Goal: Task Accomplishment & Management: Complete application form

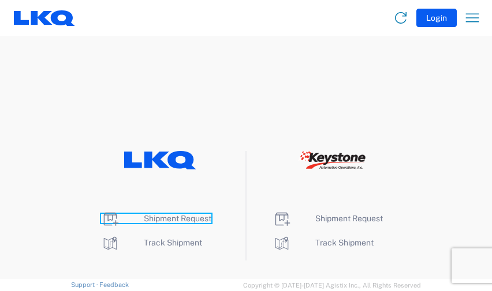
click at [181, 215] on span "Shipment Request" at bounding box center [178, 218] width 68 height 9
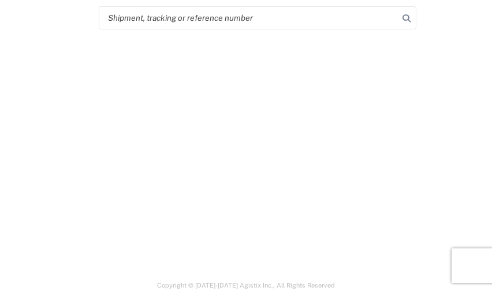
select select "FULL"
select select "LBS"
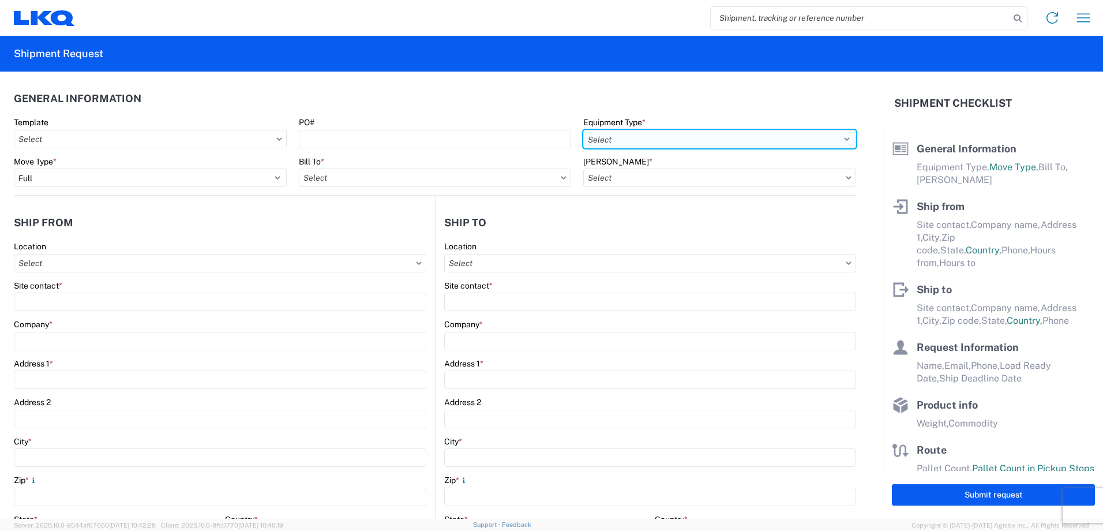
click at [491, 144] on select "Select 53’ Dry Van Flatbed Dropdeck (van) Lowboy (flatbed) Rail" at bounding box center [719, 139] width 273 height 18
select select "STDV"
click at [491, 130] on select "Select 53’ Dry Van Flatbed Dropdeck (van) Lowboy (flatbed) Rail" at bounding box center [719, 139] width 273 height 18
click at [445, 173] on input "Bill To *" at bounding box center [435, 178] width 273 height 18
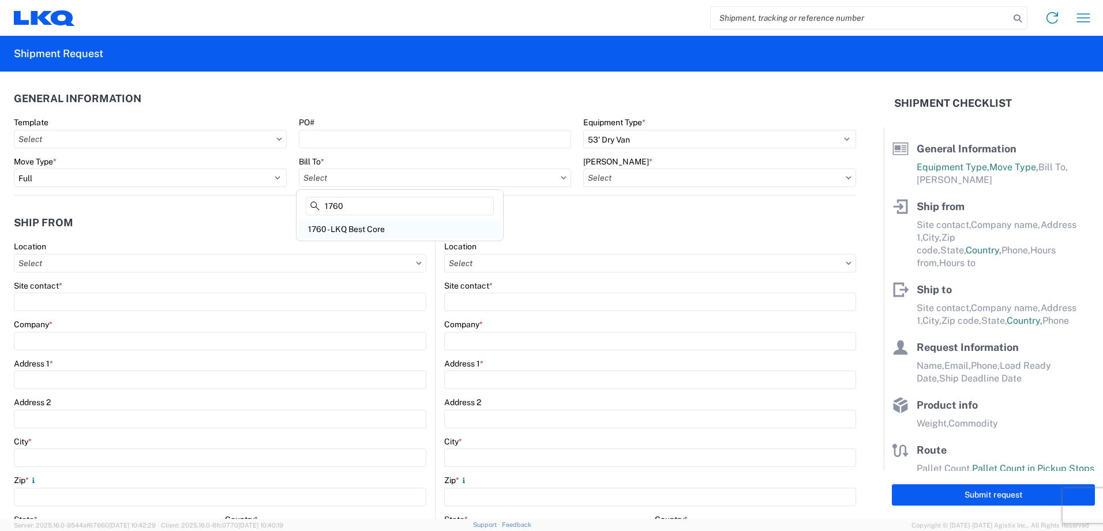
type input "1760"
click at [383, 232] on div "1760 - LKQ Best Core" at bounding box center [400, 229] width 202 height 18
type input "1760 - LKQ Best Core"
click at [491, 180] on input "[PERSON_NAME] *" at bounding box center [719, 178] width 273 height 18
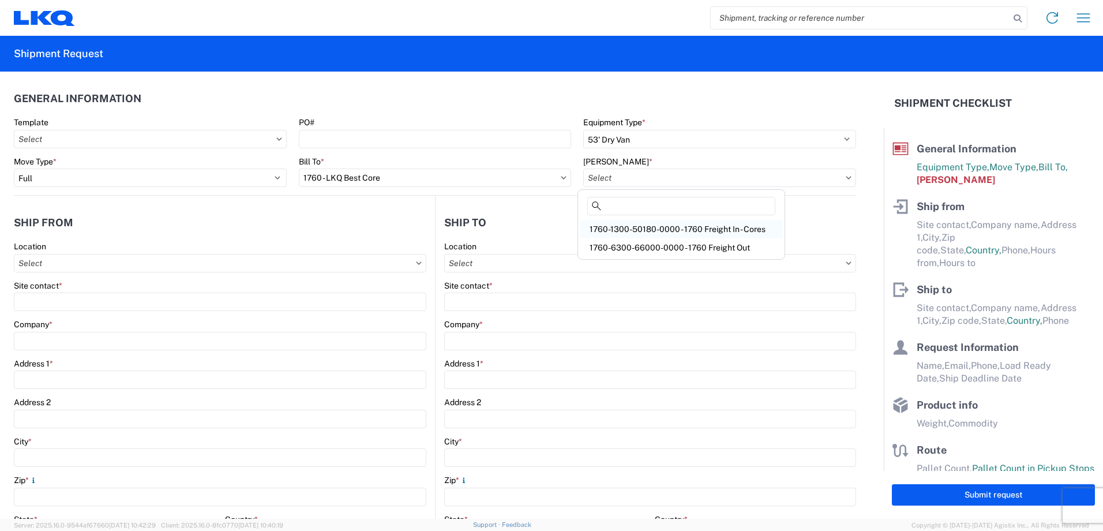
click at [491, 231] on div "1760-1300-50180-0000 - 1760 Freight In - Cores" at bounding box center [682, 229] width 202 height 18
type input "1760-1300-50180-0000 - 1760 Freight In - Cores"
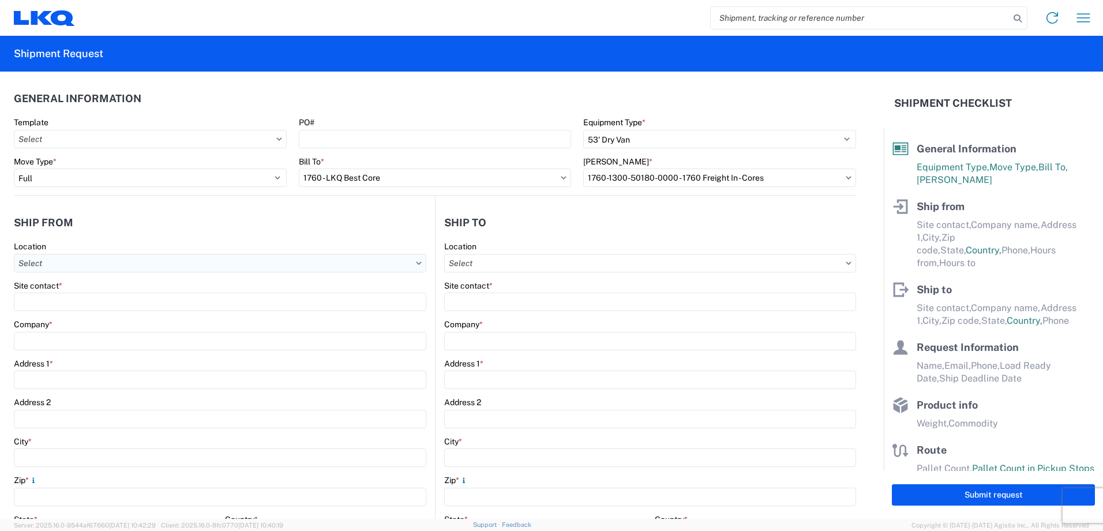
click at [200, 260] on input "Location" at bounding box center [220, 263] width 413 height 18
type input "3032"
click at [109, 291] on div "3032 - [GEOGRAPHIC_DATA] [GEOGRAPHIC_DATA]" at bounding box center [118, 314] width 202 height 18
type input "3032 - [GEOGRAPHIC_DATA] [GEOGRAPHIC_DATA]"
type input "LKQ Corporation"
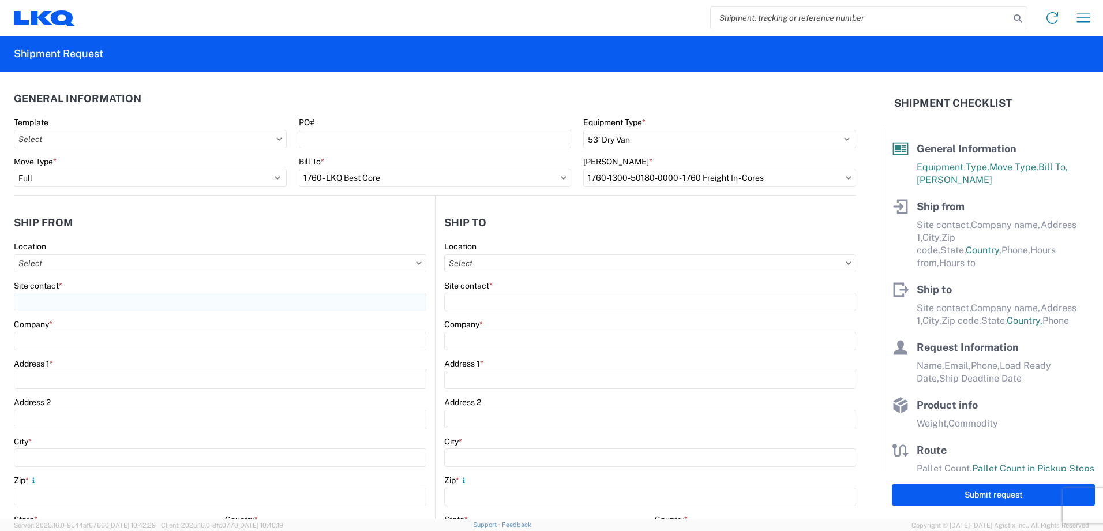
type input "[STREET_ADDRESS]"
type input "[PERSON_NAME]"
type input "98390"
select select "WA"
select select "US"
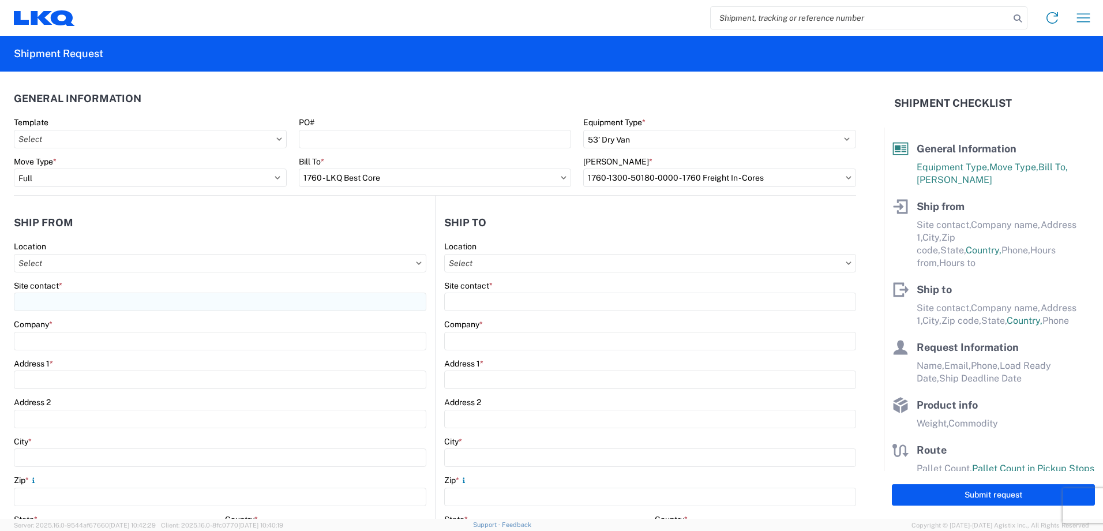
type input "[PHONE_NUMBER]"
type input "00:00"
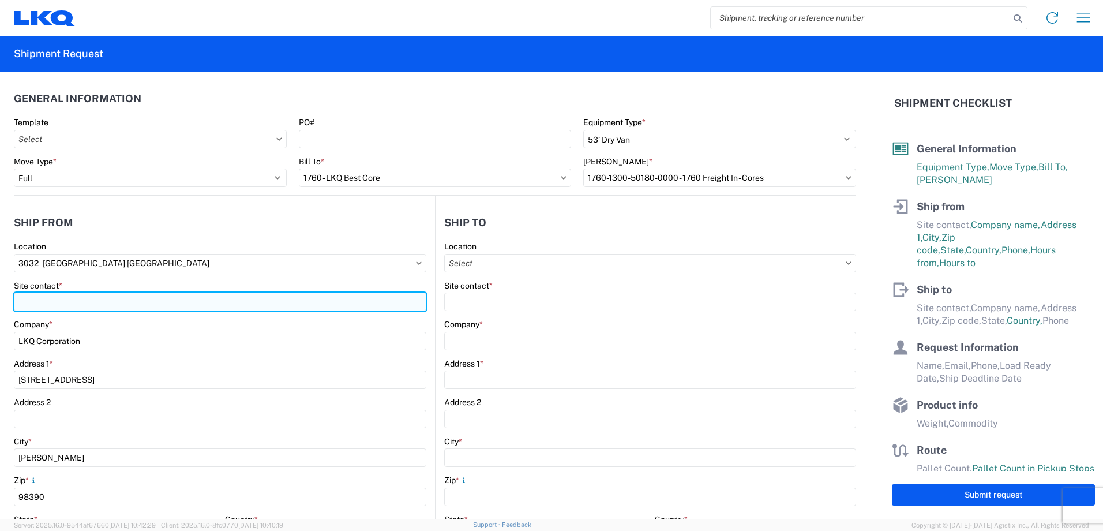
click at [139, 291] on input "Site contact *" at bounding box center [220, 302] width 413 height 18
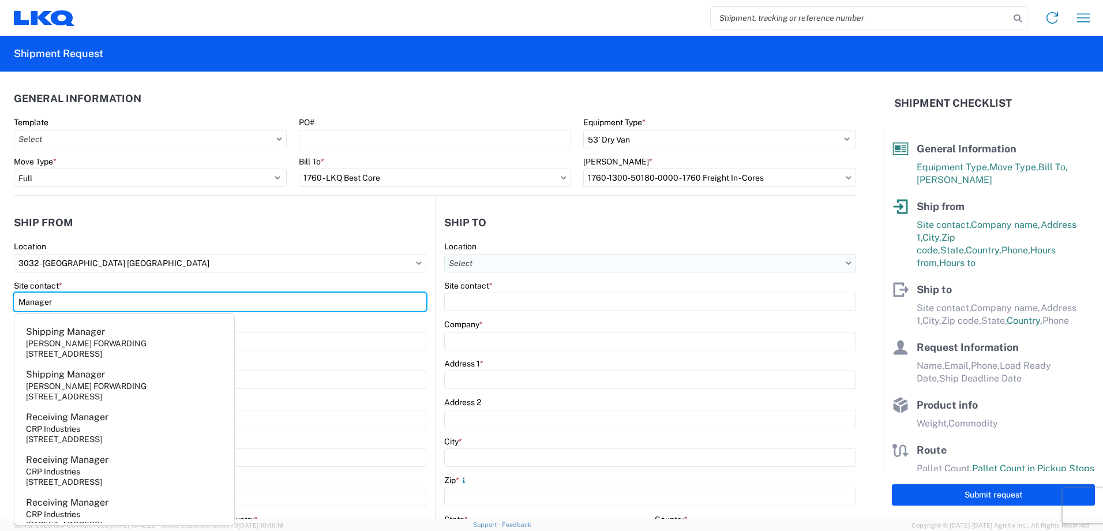
type input "Manager"
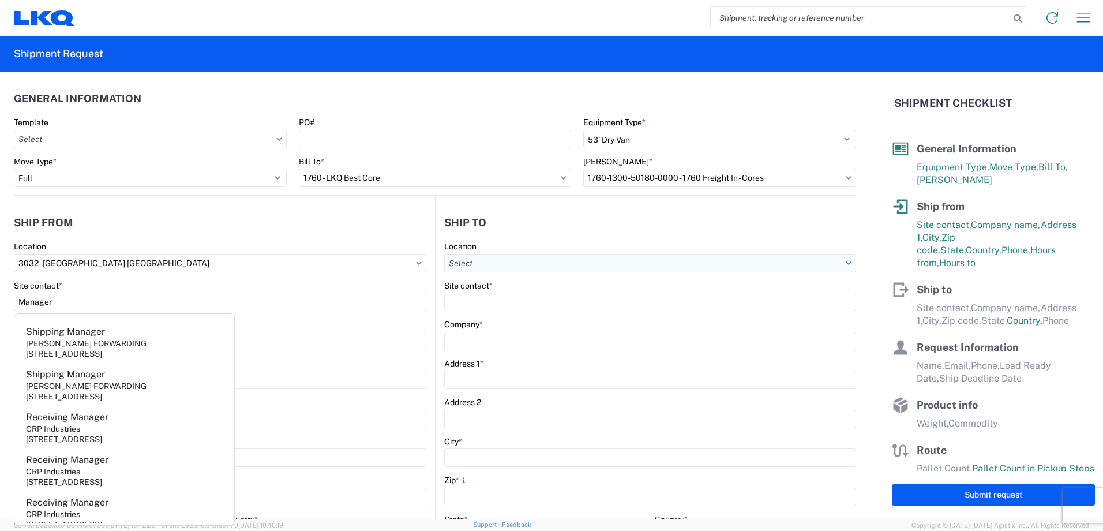
click at [491, 261] on input "Location" at bounding box center [650, 263] width 412 height 18
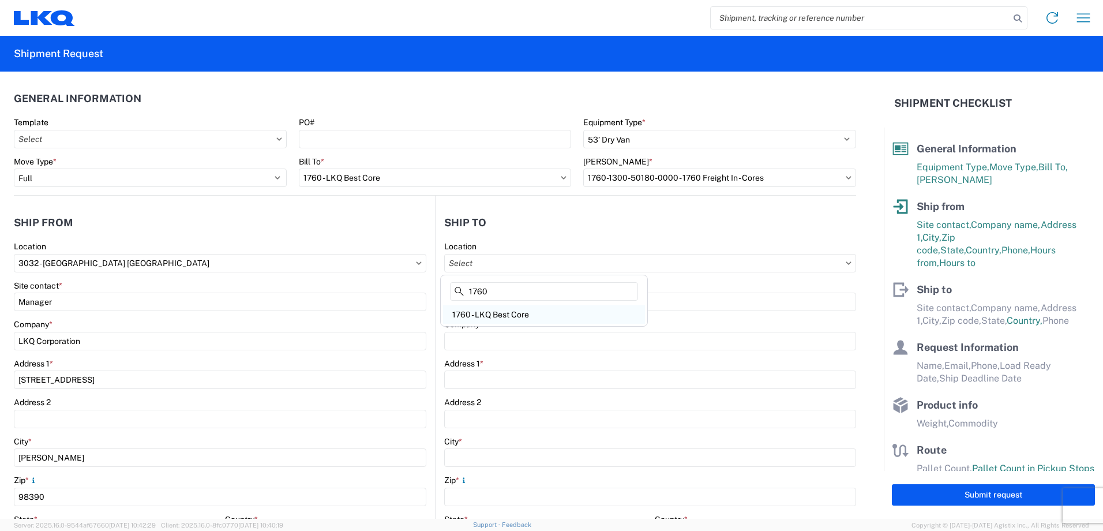
type input "1760"
click at [491, 291] on div "1760 - LKQ Best Core" at bounding box center [544, 314] width 202 height 18
type input "1760 - LKQ Best Core"
type input "LKQ Corporation"
type input "[STREET_ADDRESS]"
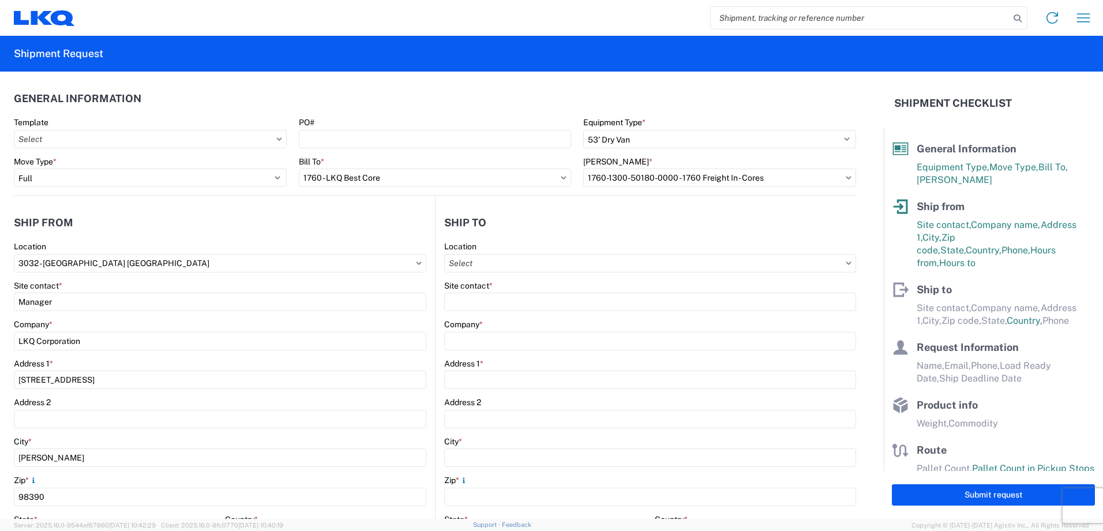
type input "[GEOGRAPHIC_DATA]"
type input "77038"
select select "US"
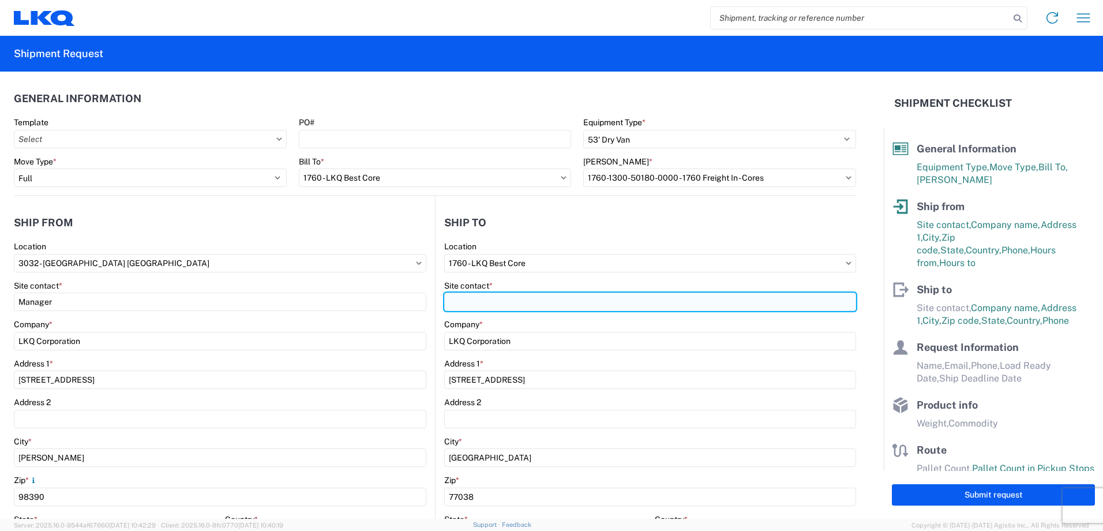
click at [491, 291] on input "Site contact *" at bounding box center [650, 302] width 412 height 18
type input "Manager"
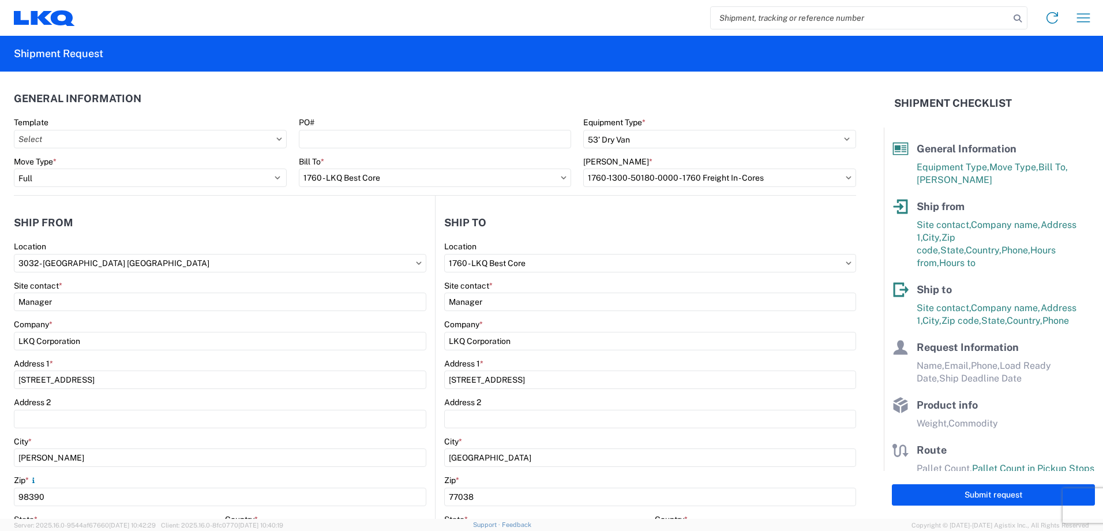
click at [388, 238] on agx-form-section "Ship from 3032 Location 3032 - [GEOGRAPHIC_DATA] [GEOGRAPHIC_DATA] Site contact…" at bounding box center [224, 453] width 421 height 487
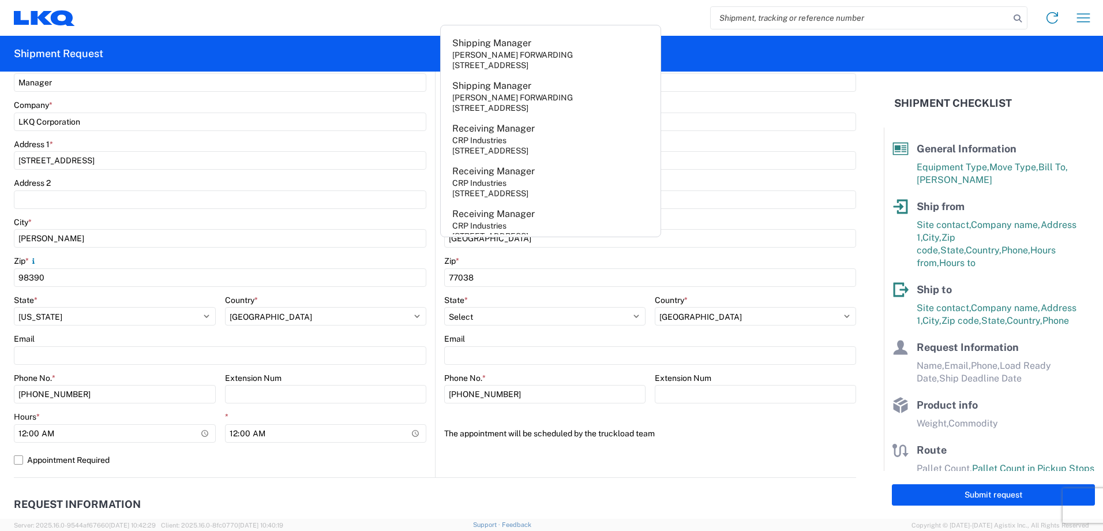
scroll to position [289, 0]
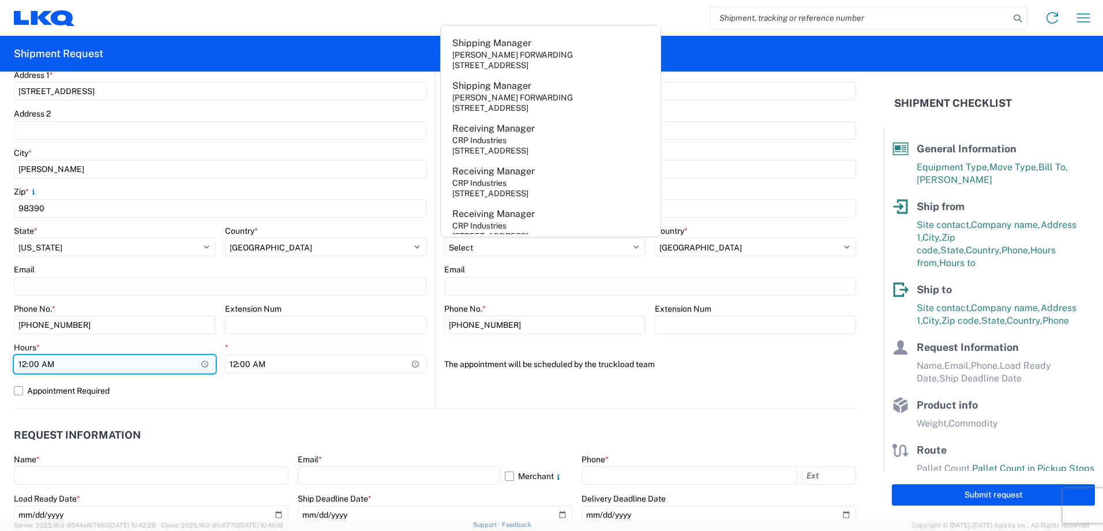
click at [202, 291] on input "00:00" at bounding box center [115, 364] width 202 height 18
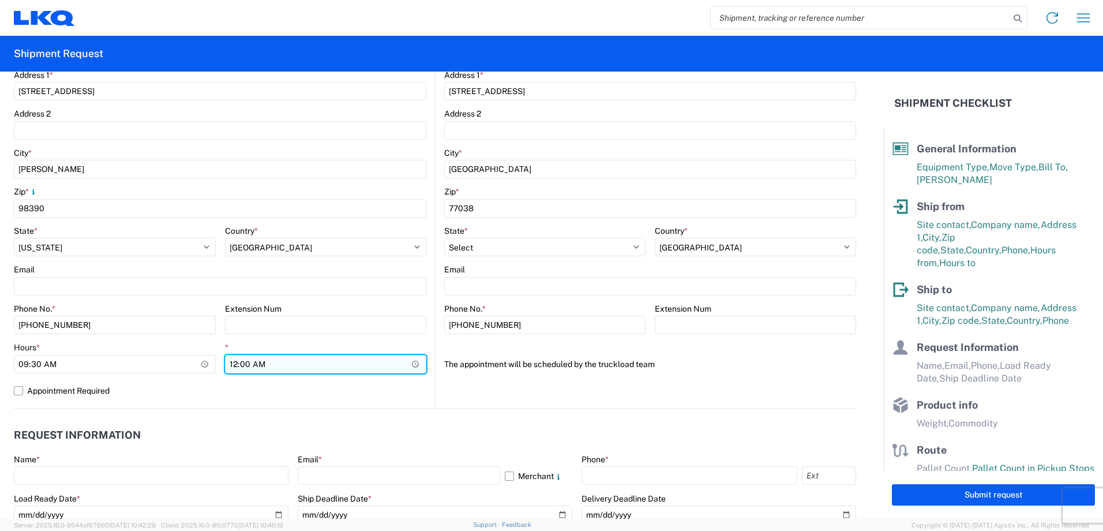
type input "09:30"
click at [409, 291] on input "00:00" at bounding box center [326, 364] width 202 height 18
type input "11:00"
click at [386, 291] on label "Appointment Required" at bounding box center [220, 390] width 413 height 18
click at [0, 0] on input "Appointment Required" at bounding box center [0, 0] width 0 height 0
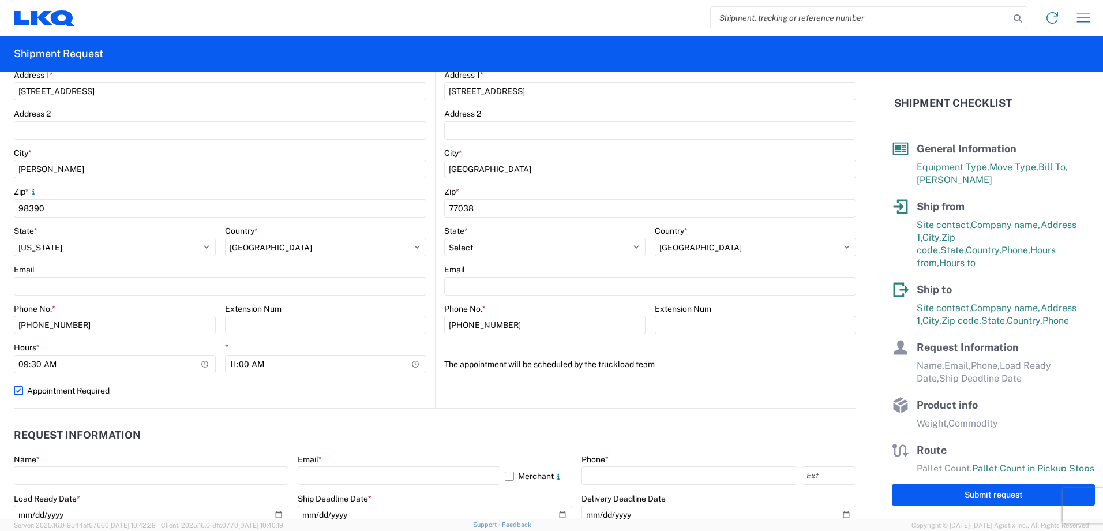
select select "US"
click at [386, 291] on label "Appointment Required" at bounding box center [220, 390] width 413 height 18
click at [0, 0] on input "Appointment Required" at bounding box center [0, 0] width 0 height 0
select select "US"
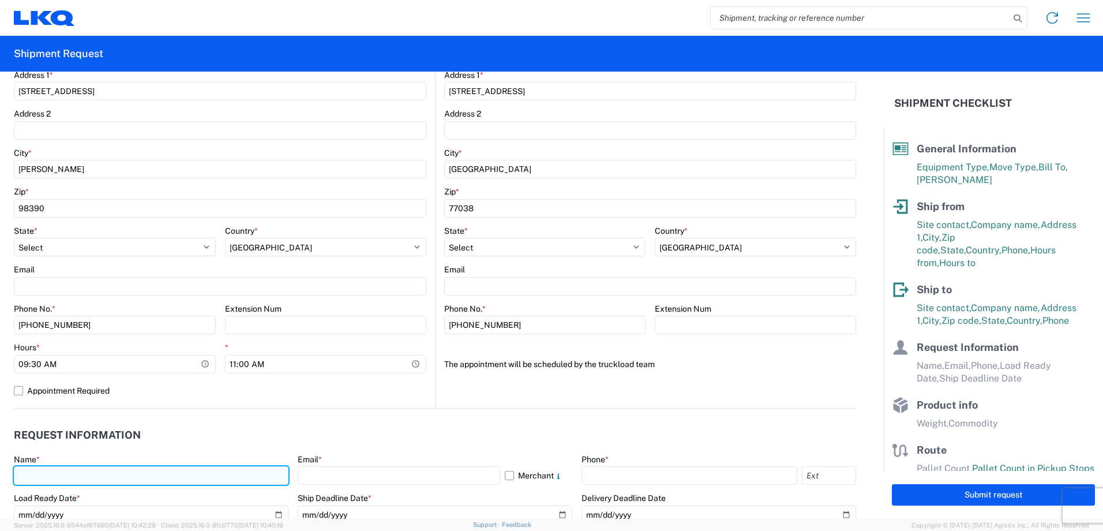
click at [153, 291] on input "text" at bounding box center [151, 475] width 275 height 18
click at [153, 291] on input "[PERSON_NAME]" at bounding box center [151, 475] width 275 height 18
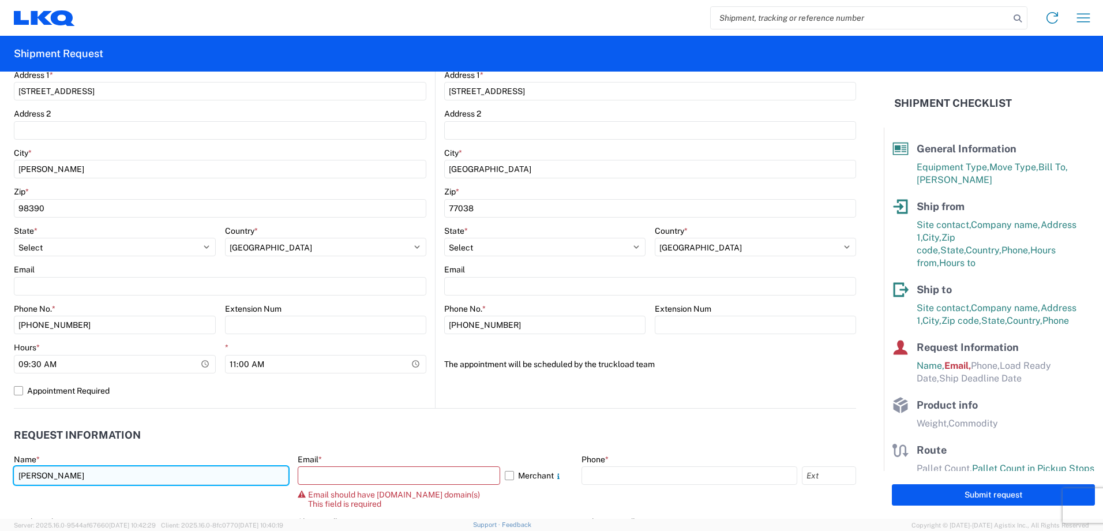
type input "[PERSON_NAME]"
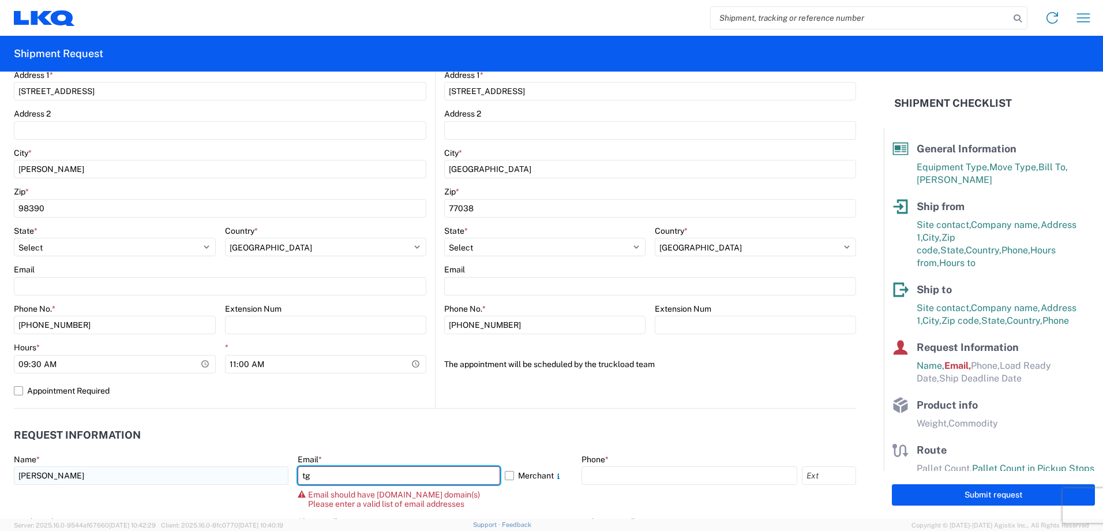
type input "[EMAIL_ADDRESS][DOMAIN_NAME]"
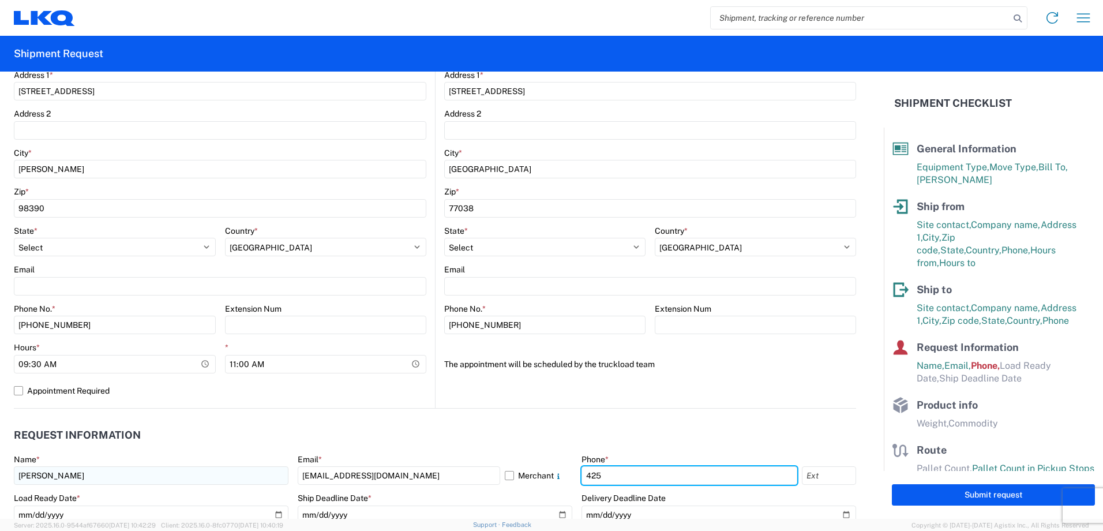
type input "4252826974"
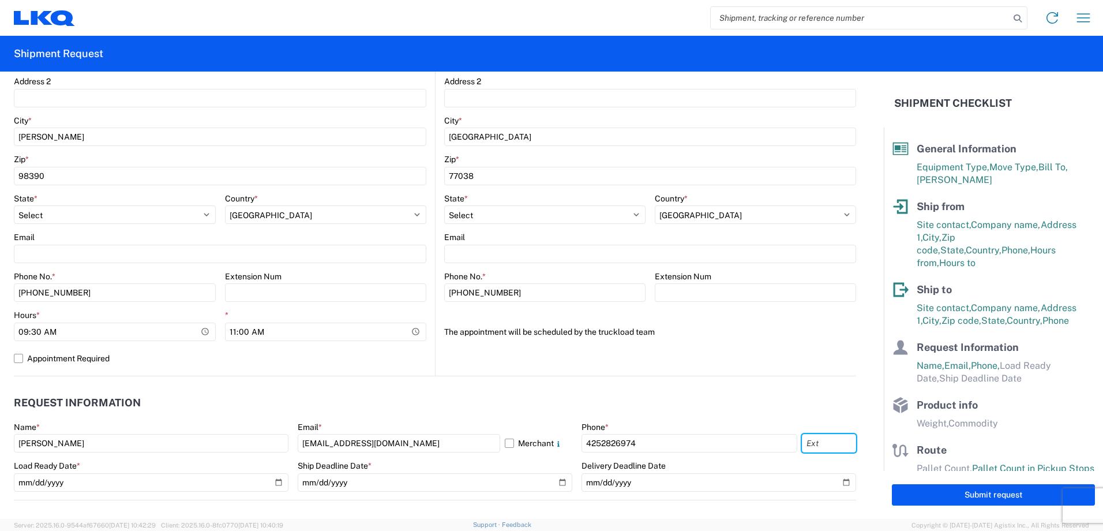
scroll to position [346, 0]
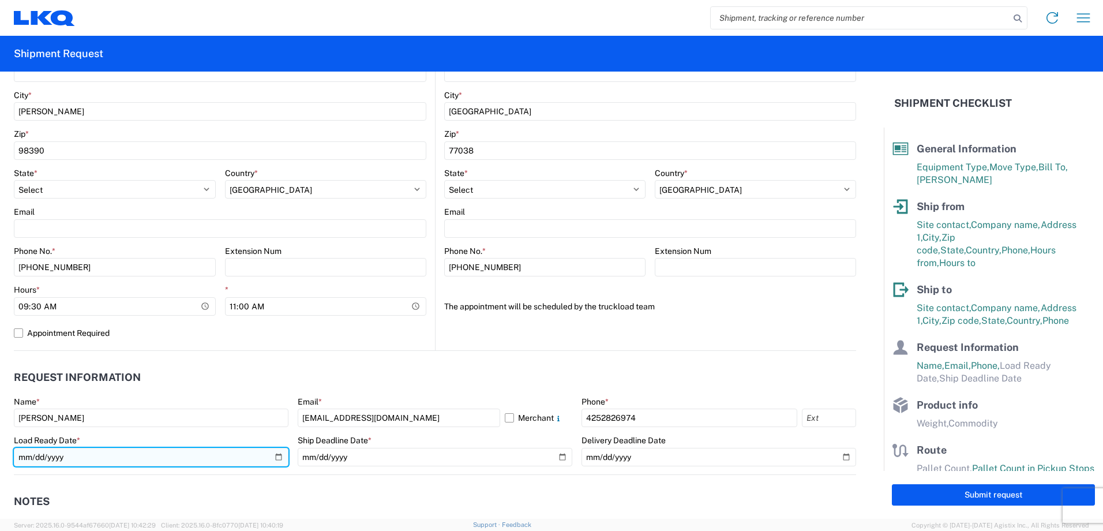
click at [276, 291] on input "date" at bounding box center [151, 457] width 275 height 18
type input "[DATE]"
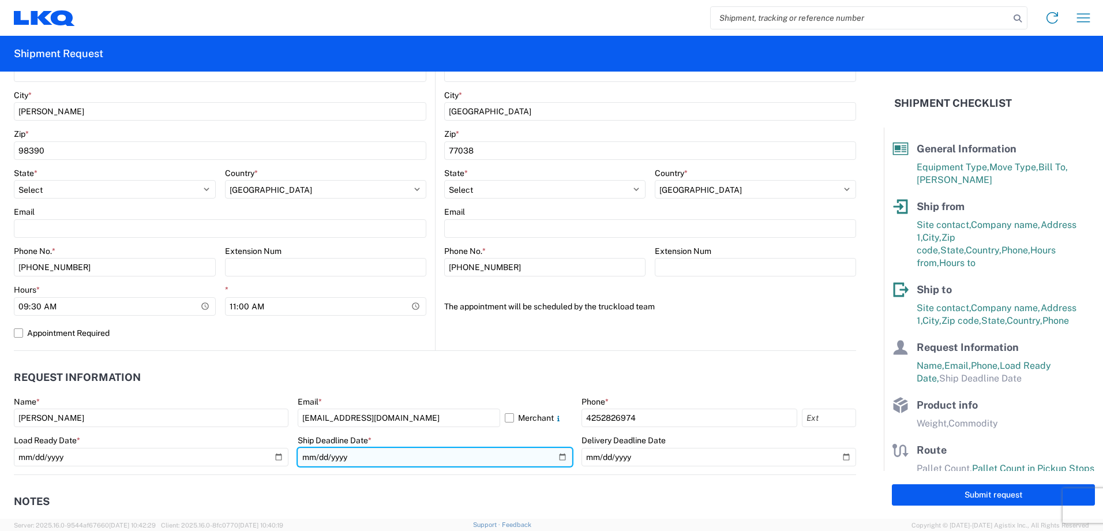
click at [491, 291] on input "date" at bounding box center [435, 457] width 275 height 18
type input "[DATE]"
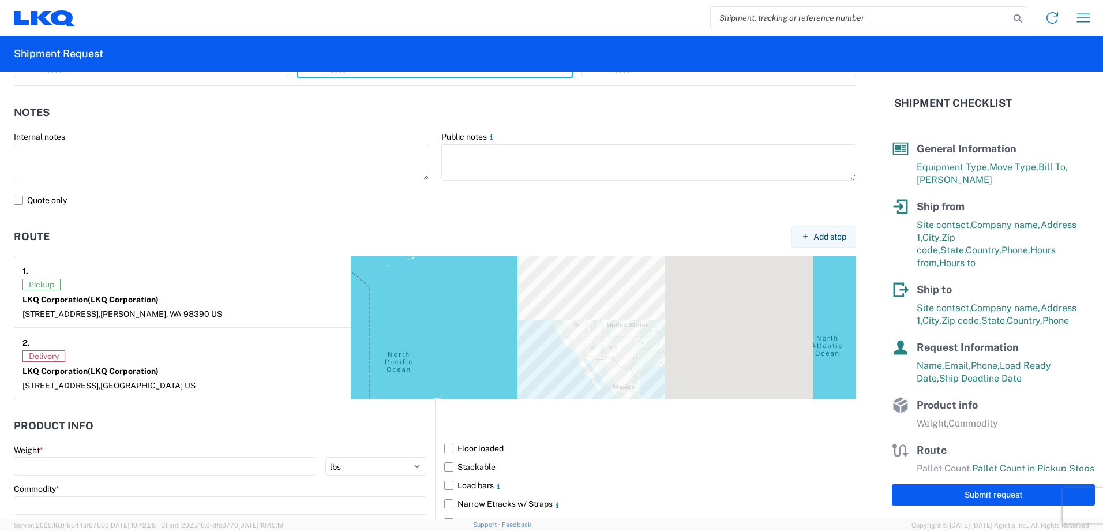
scroll to position [808, 0]
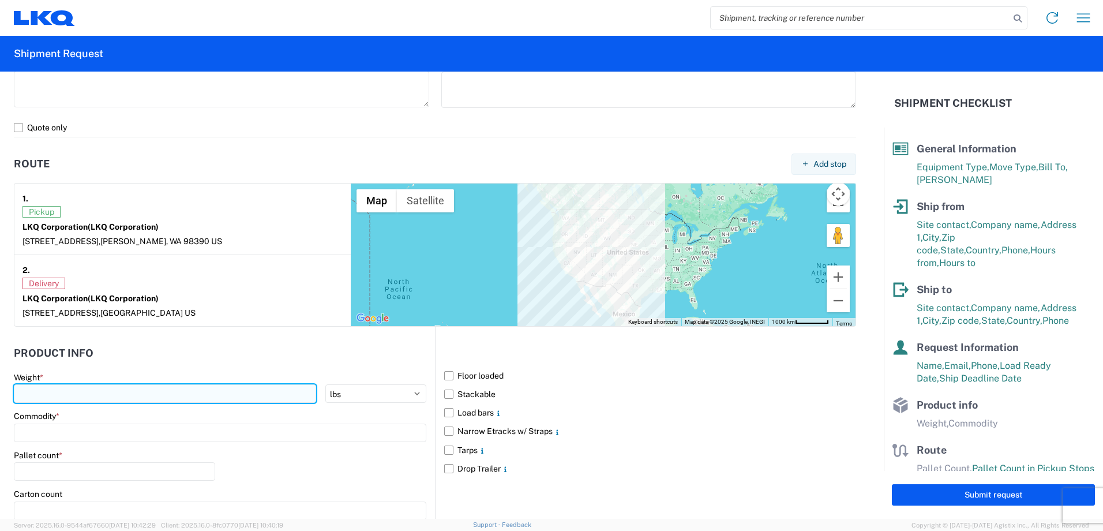
click at [169, 291] on input "number" at bounding box center [165, 393] width 302 height 18
type input "44000"
click at [446, 291] on label "Floor loaded" at bounding box center [650, 375] width 412 height 18
click at [0, 0] on input "Floor loaded" at bounding box center [0, 0] width 0 height 0
click at [446, 291] on label "Stackable" at bounding box center [650, 394] width 412 height 18
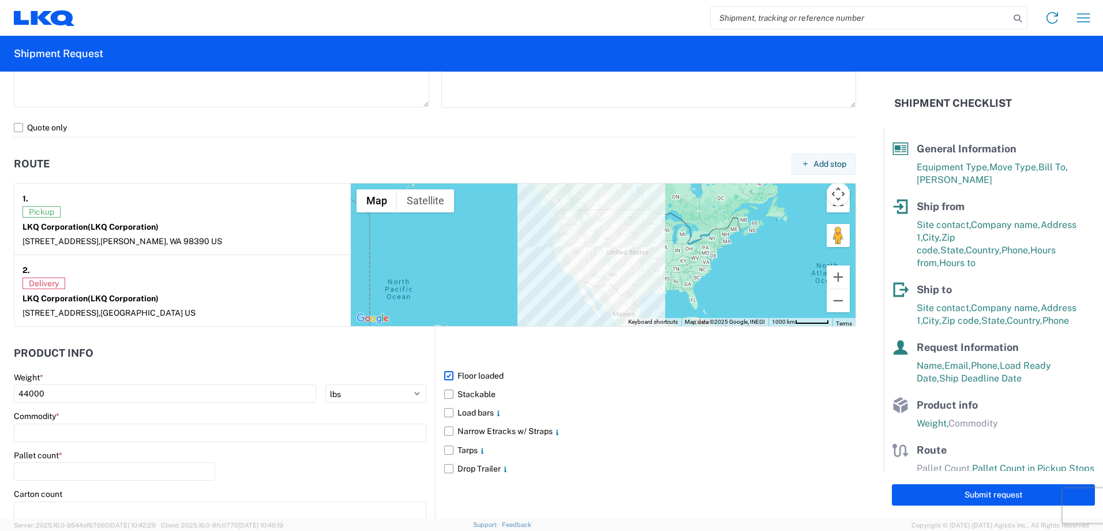
click at [0, 0] on input "Stackable" at bounding box center [0, 0] width 0 height 0
click at [330, 291] on input at bounding box center [220, 433] width 413 height 18
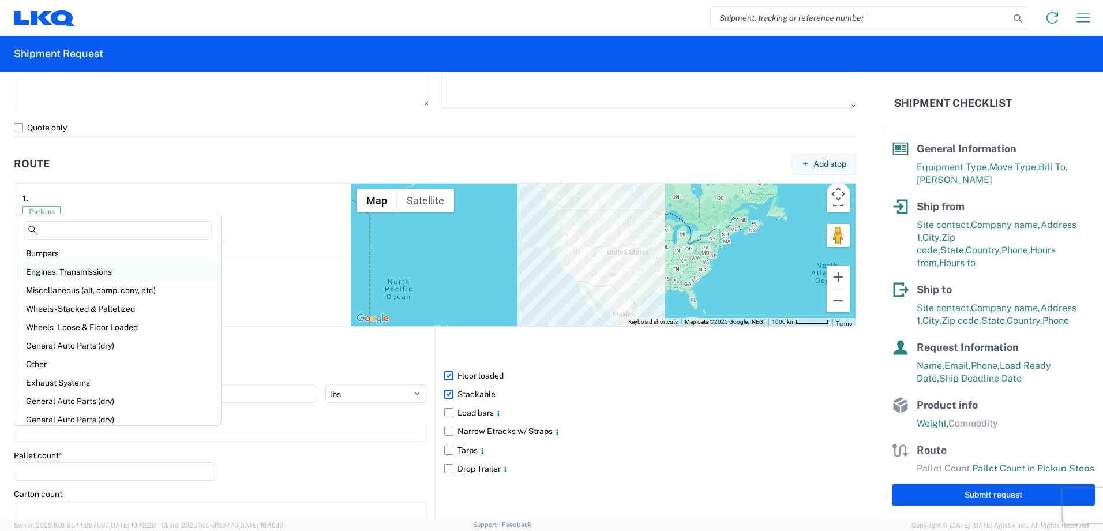
click at [78, 273] on div "Engines, Transmissions" at bounding box center [118, 272] width 202 height 18
type input "Engines, Transmissions"
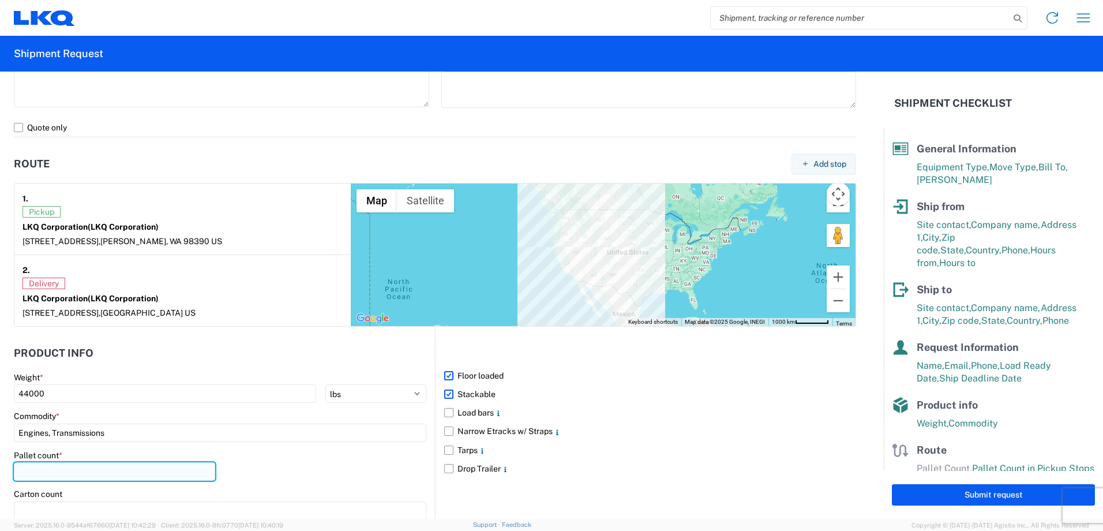
click at [176, 291] on input "number" at bounding box center [114, 471] width 201 height 18
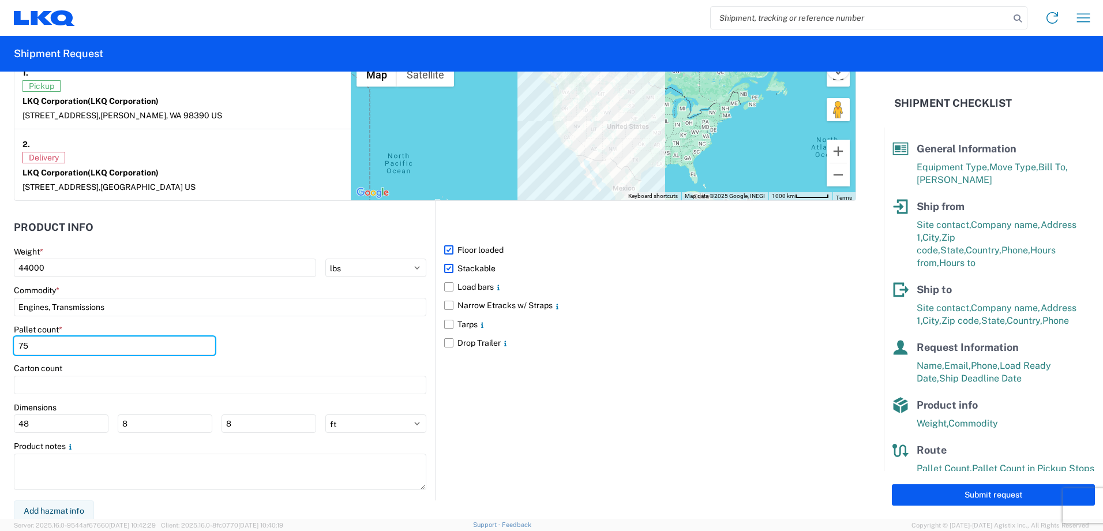
scroll to position [937, 0]
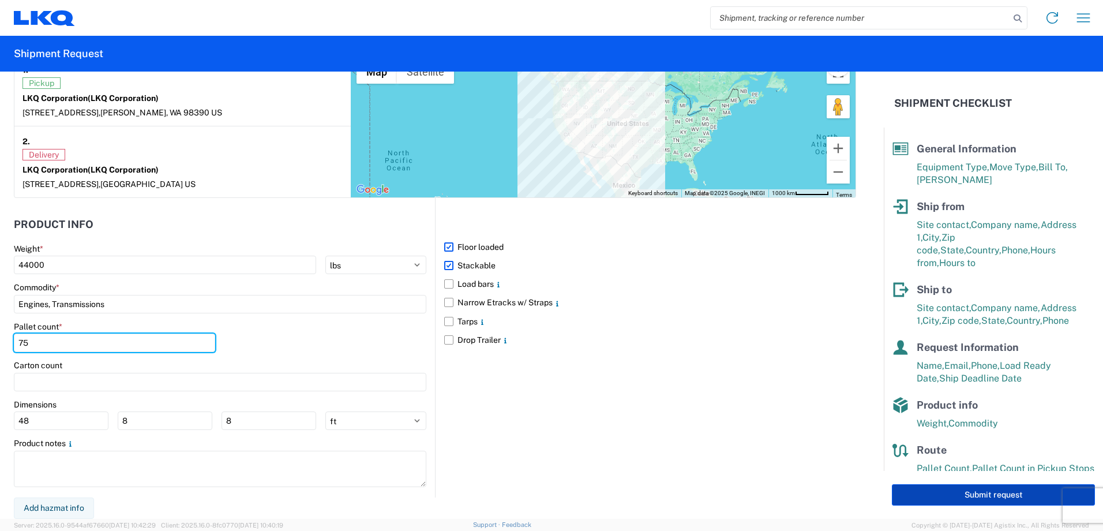
type input "75"
click at [491, 291] on button "Submit request" at bounding box center [993, 494] width 203 height 21
select select "US"
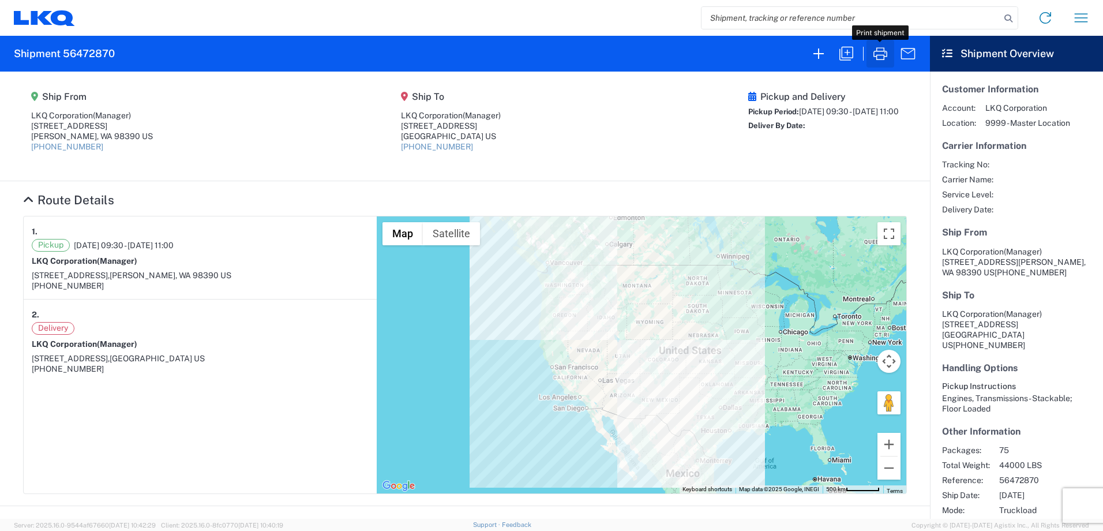
click at [491, 51] on icon "button" at bounding box center [880, 53] width 18 height 18
